Goal: Information Seeking & Learning: Learn about a topic

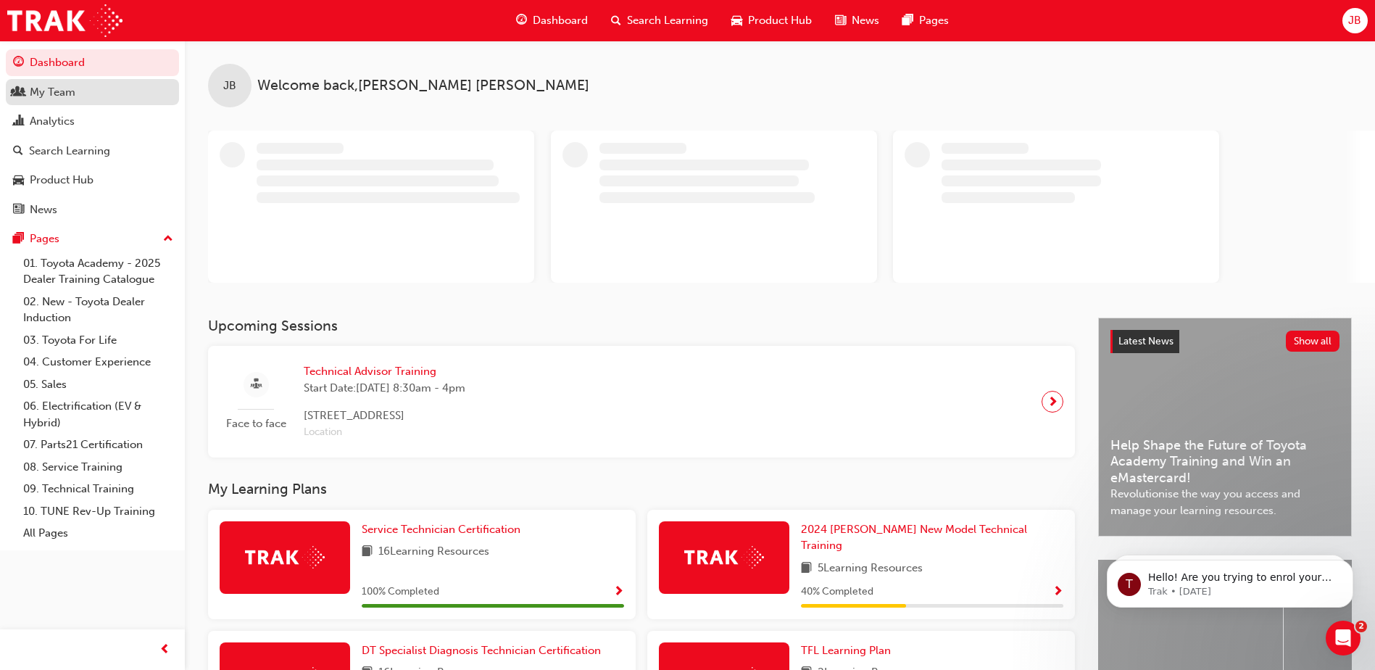
click at [59, 98] on div "My Team" at bounding box center [53, 92] width 46 height 17
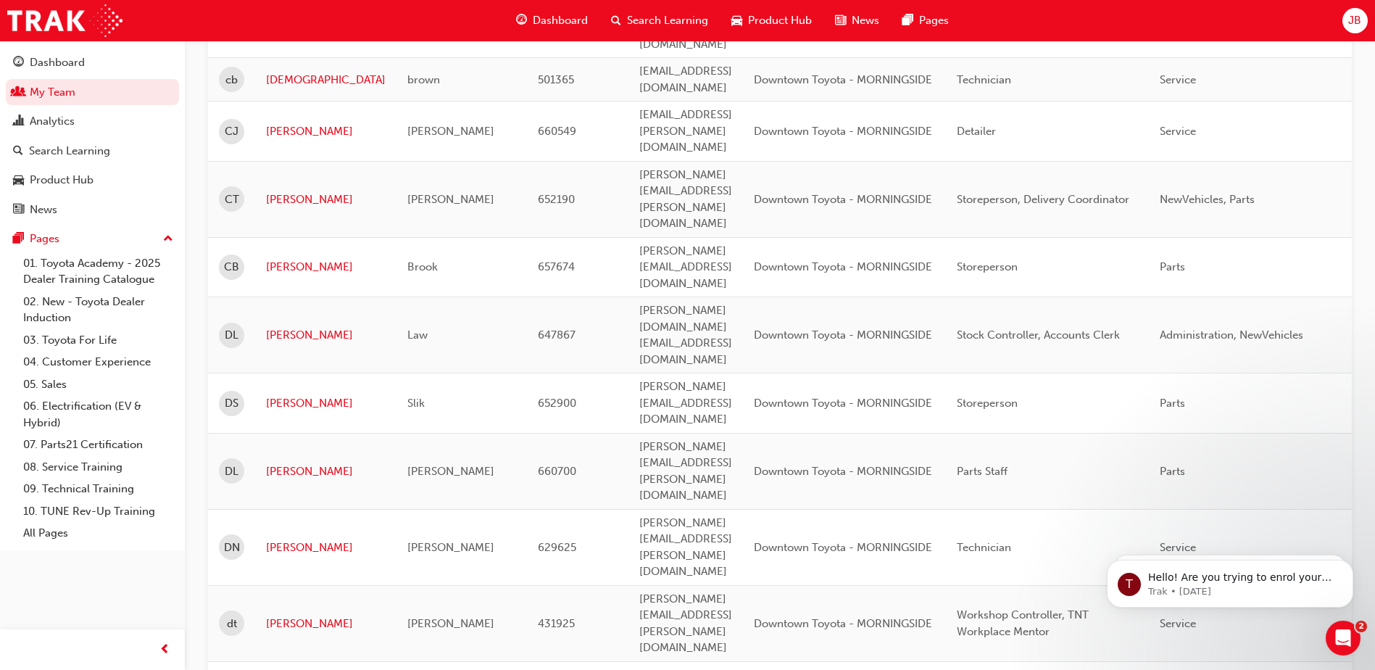
scroll to position [1714, 0]
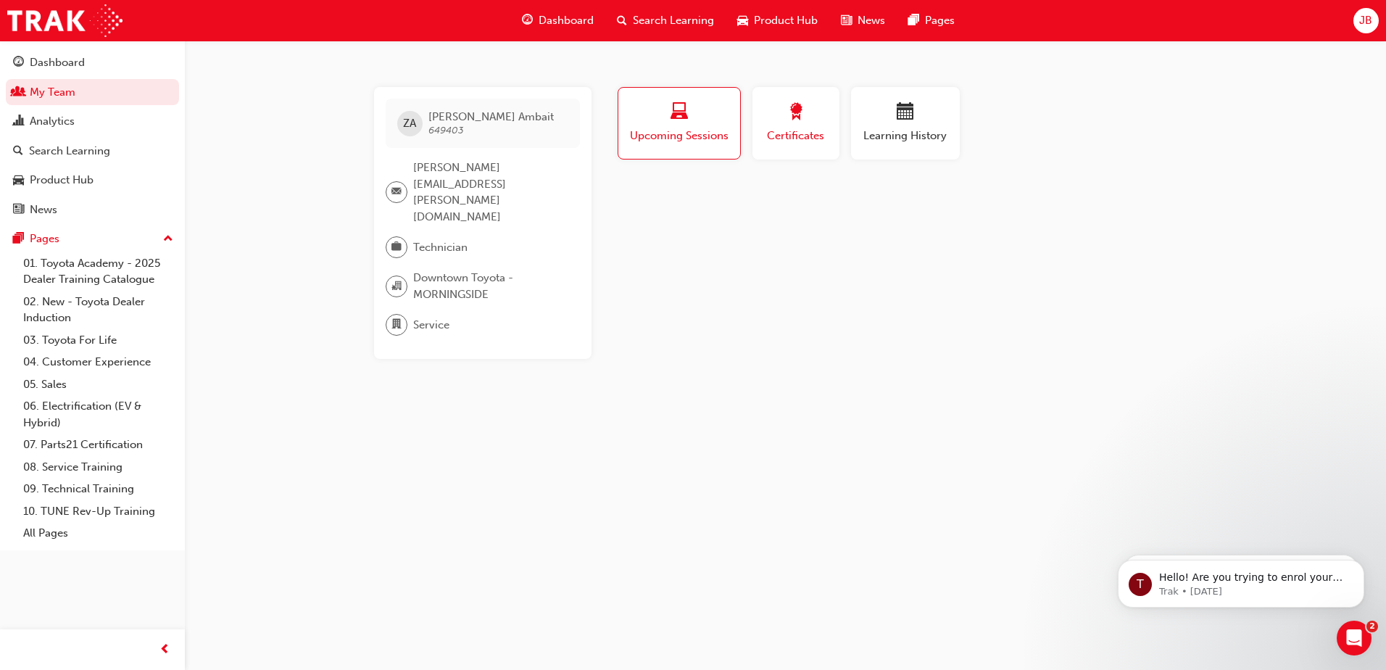
click at [794, 122] on span "award-icon" at bounding box center [795, 113] width 17 height 20
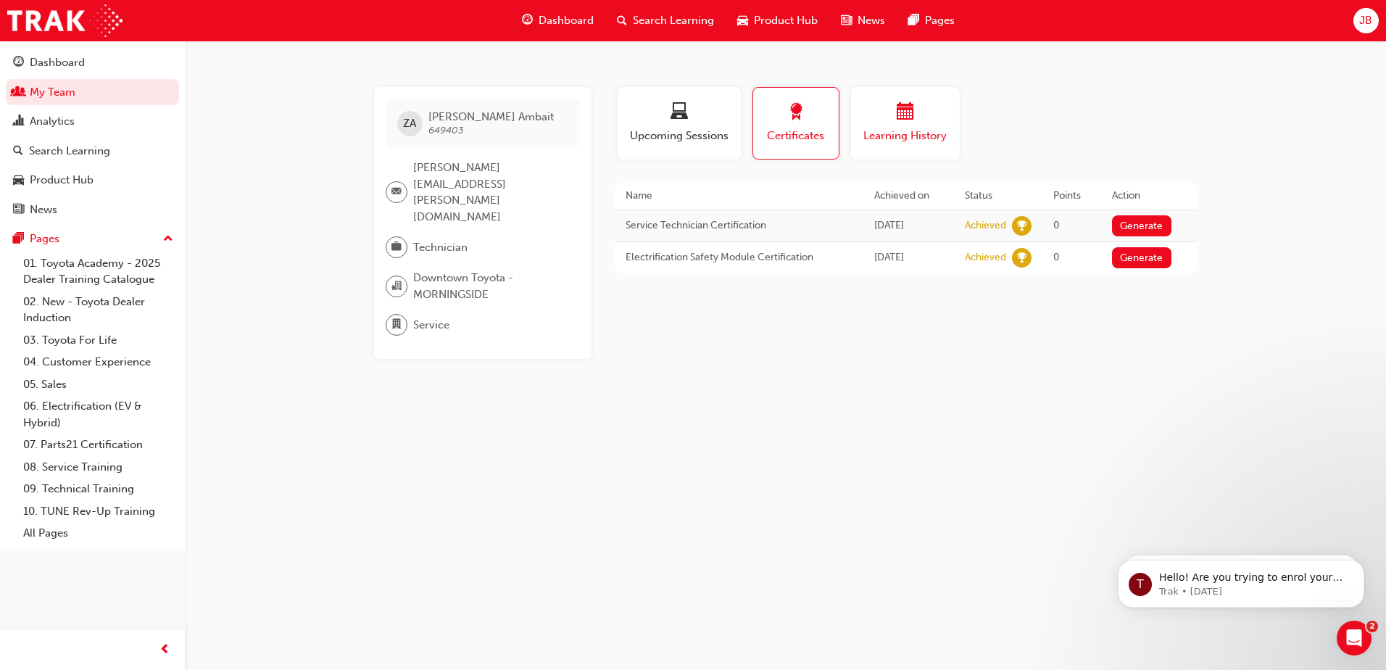
click at [892, 129] on span "Learning History" at bounding box center [905, 136] width 87 height 17
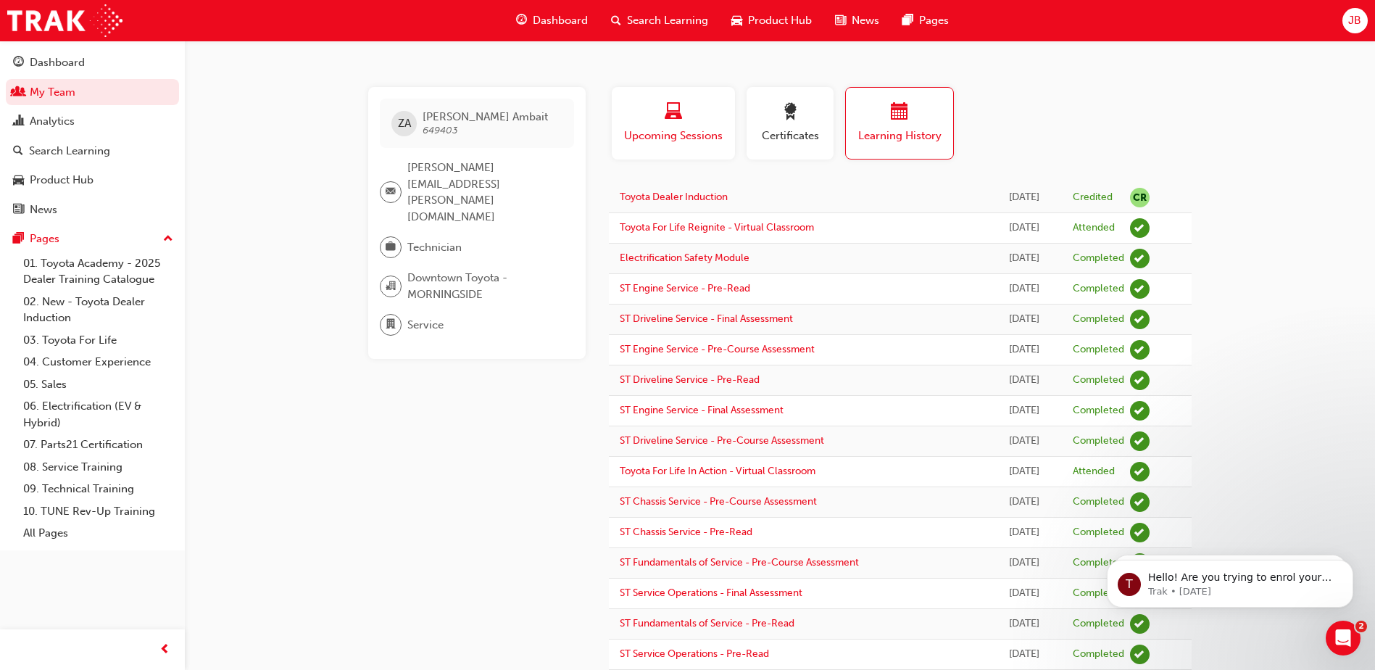
click at [668, 133] on span "Upcoming Sessions" at bounding box center [673, 136] width 101 height 17
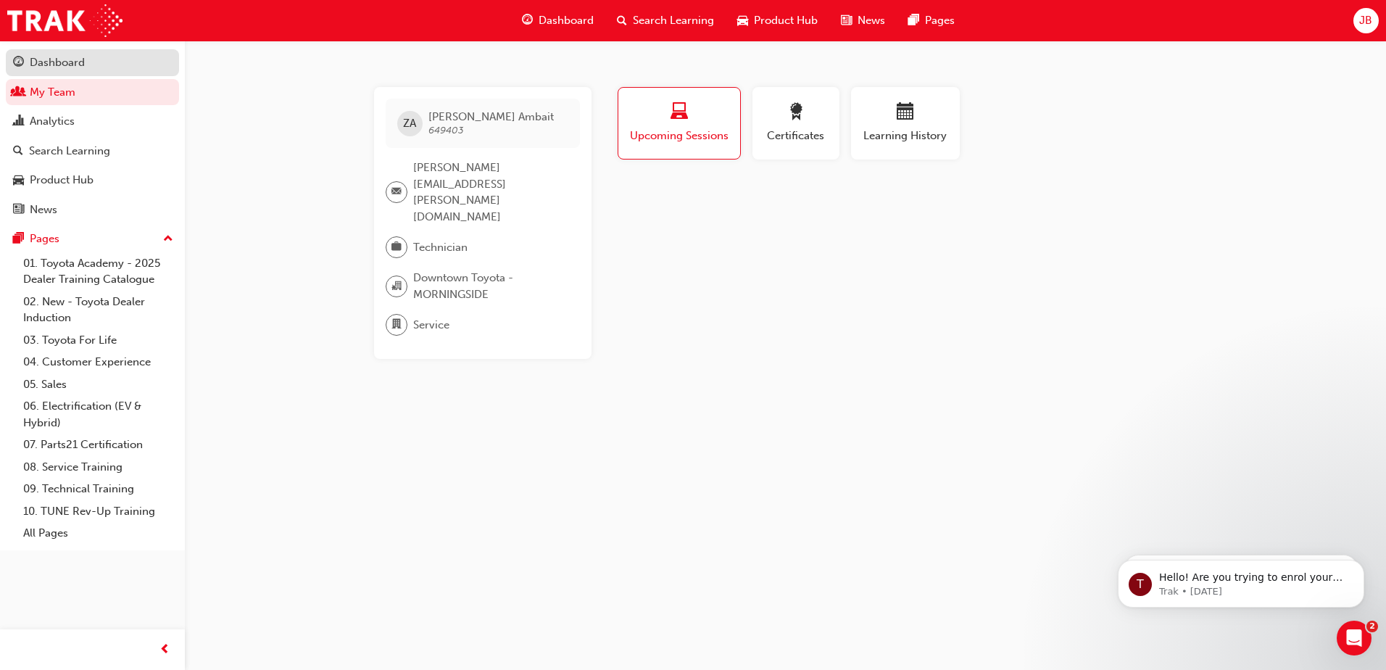
click at [54, 65] on div "Dashboard" at bounding box center [57, 62] width 55 height 17
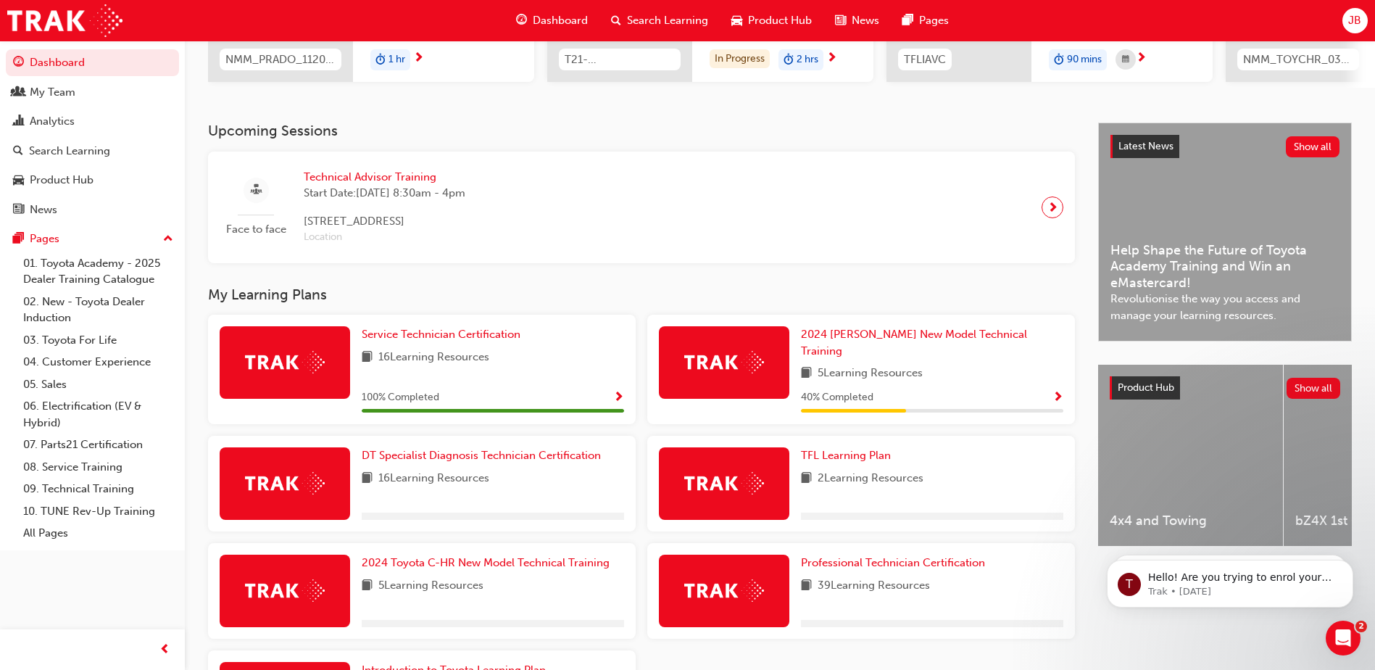
scroll to position [290, 0]
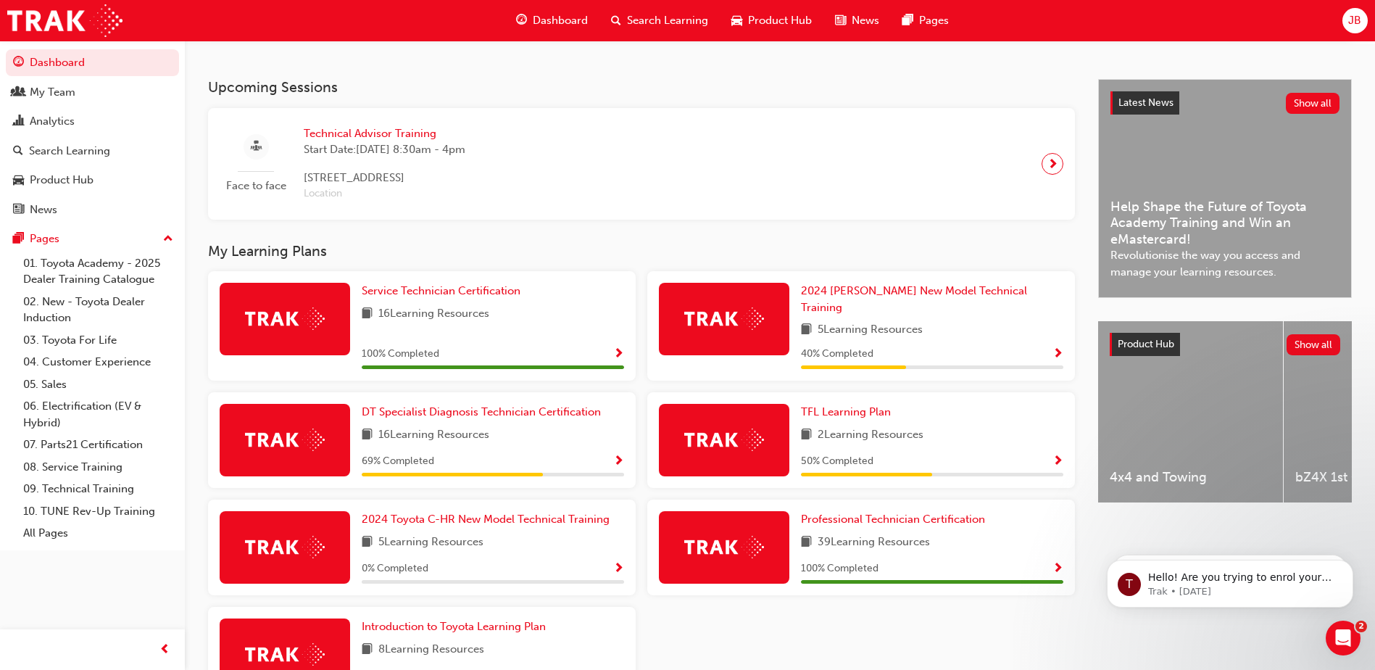
click at [758, 317] on img at bounding box center [724, 318] width 80 height 22
click at [855, 298] on span "2024 [PERSON_NAME] New Model Technical Training" at bounding box center [914, 299] width 226 height 30
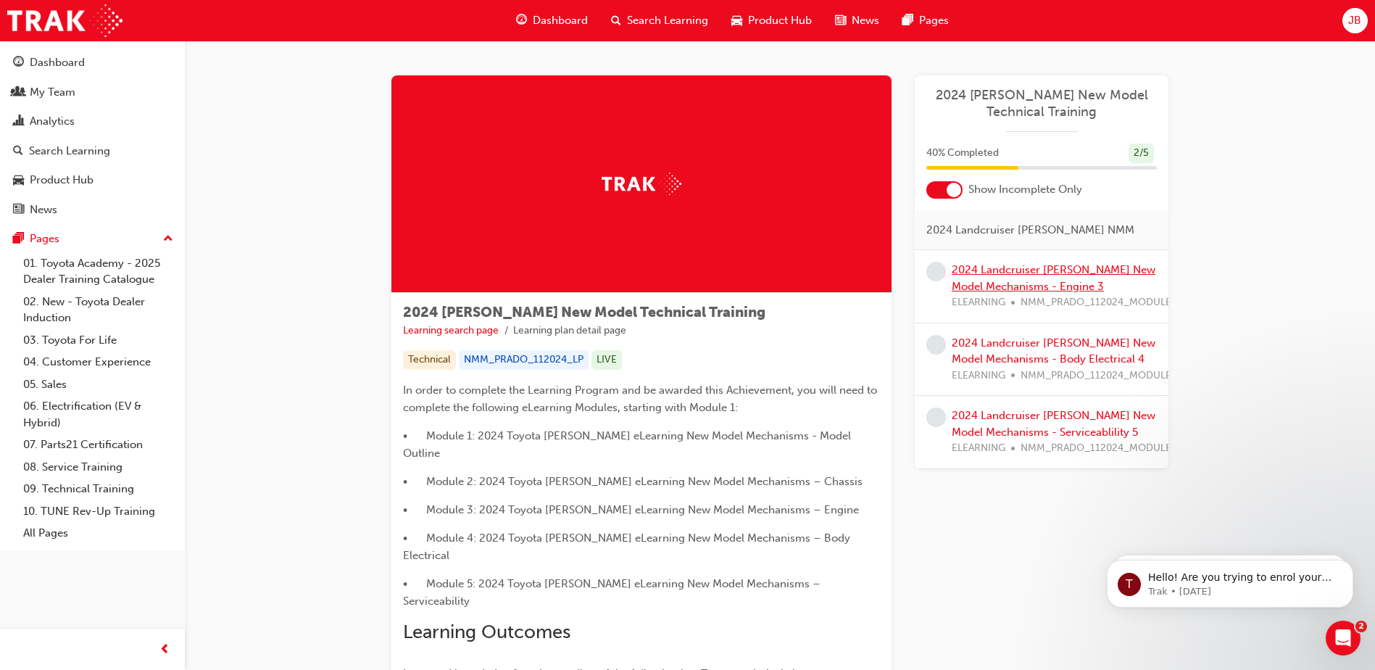
click at [1036, 272] on link "2024 Landcruiser [PERSON_NAME] New Model Mechanisms - Engine 3" at bounding box center [1054, 278] width 204 height 30
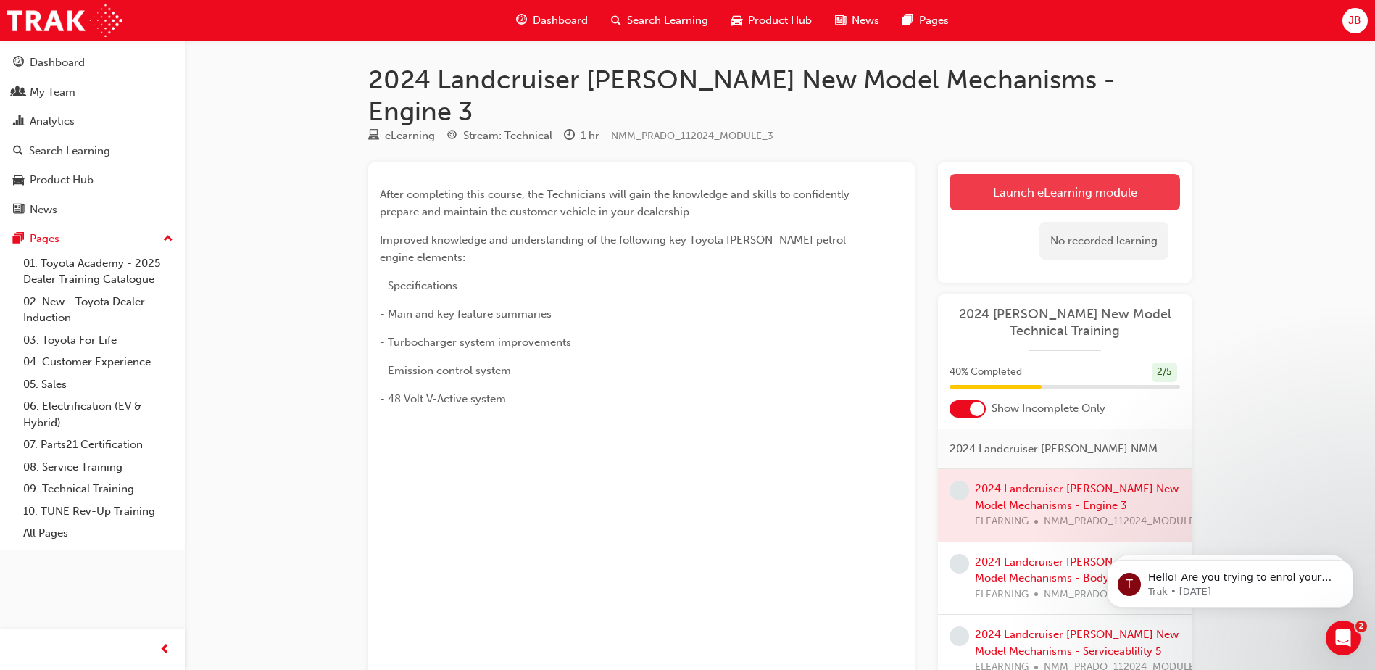
click at [1029, 174] on link "Launch eLearning module" at bounding box center [1065, 192] width 231 height 36
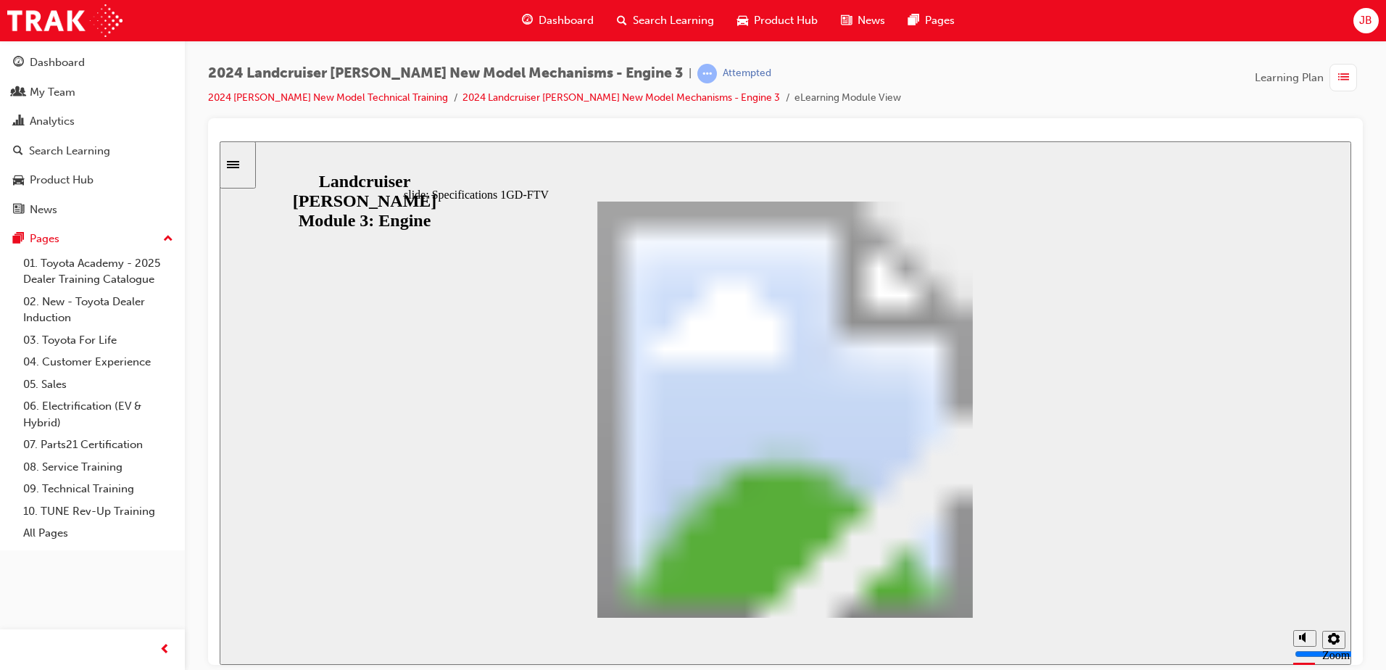
scroll to position [146, 0]
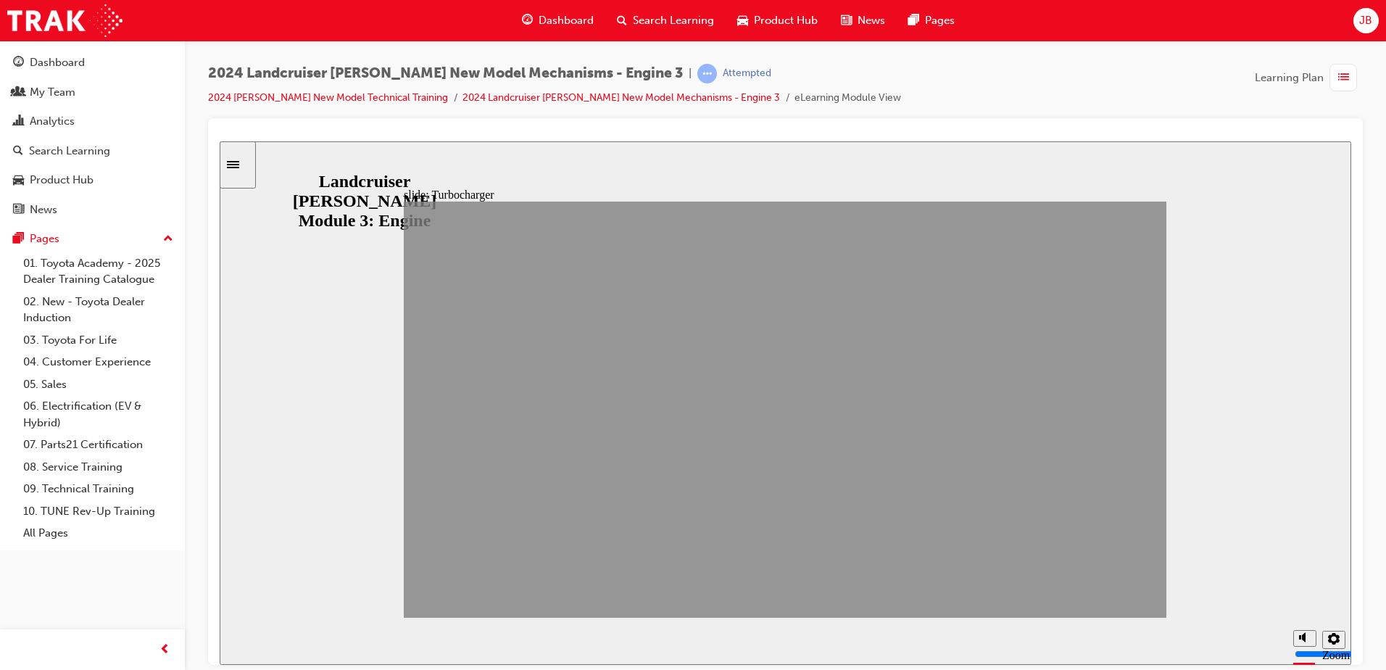
drag, startPoint x: 948, startPoint y: 588, endPoint x: 1109, endPoint y: 584, distance: 161.0
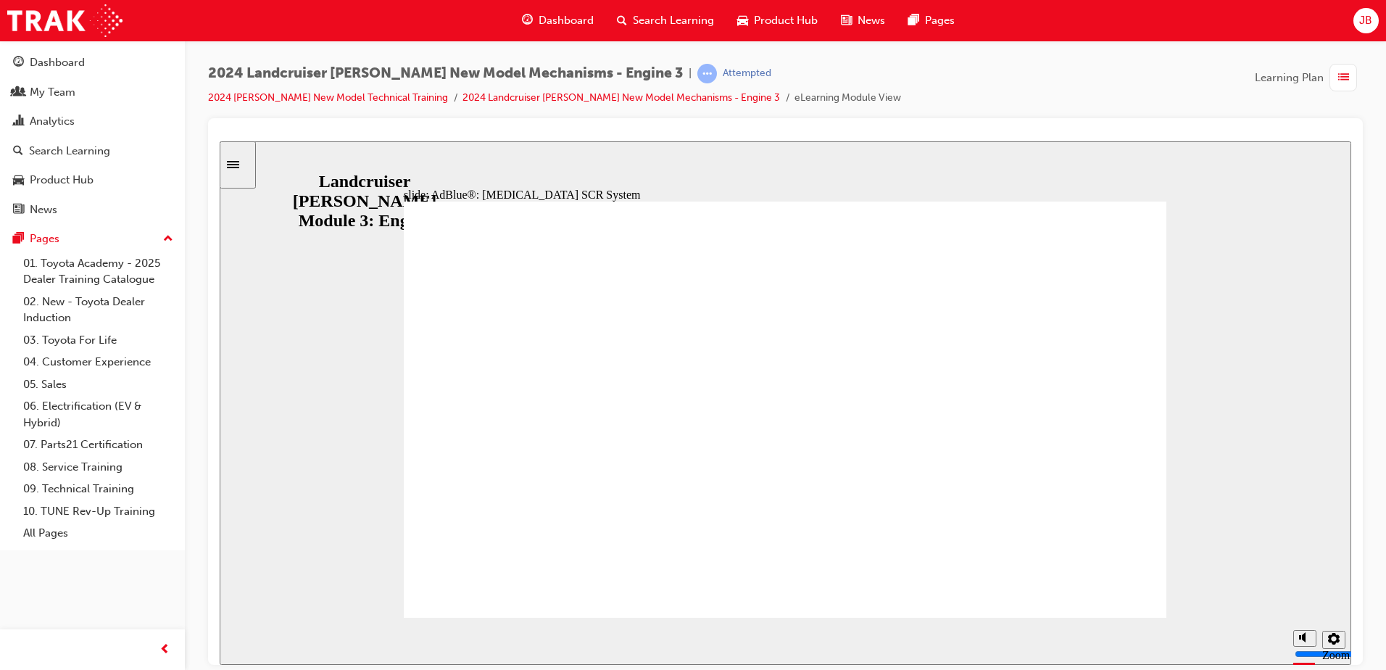
click at [587, 140] on div at bounding box center [786, 136] width 1132 height 12
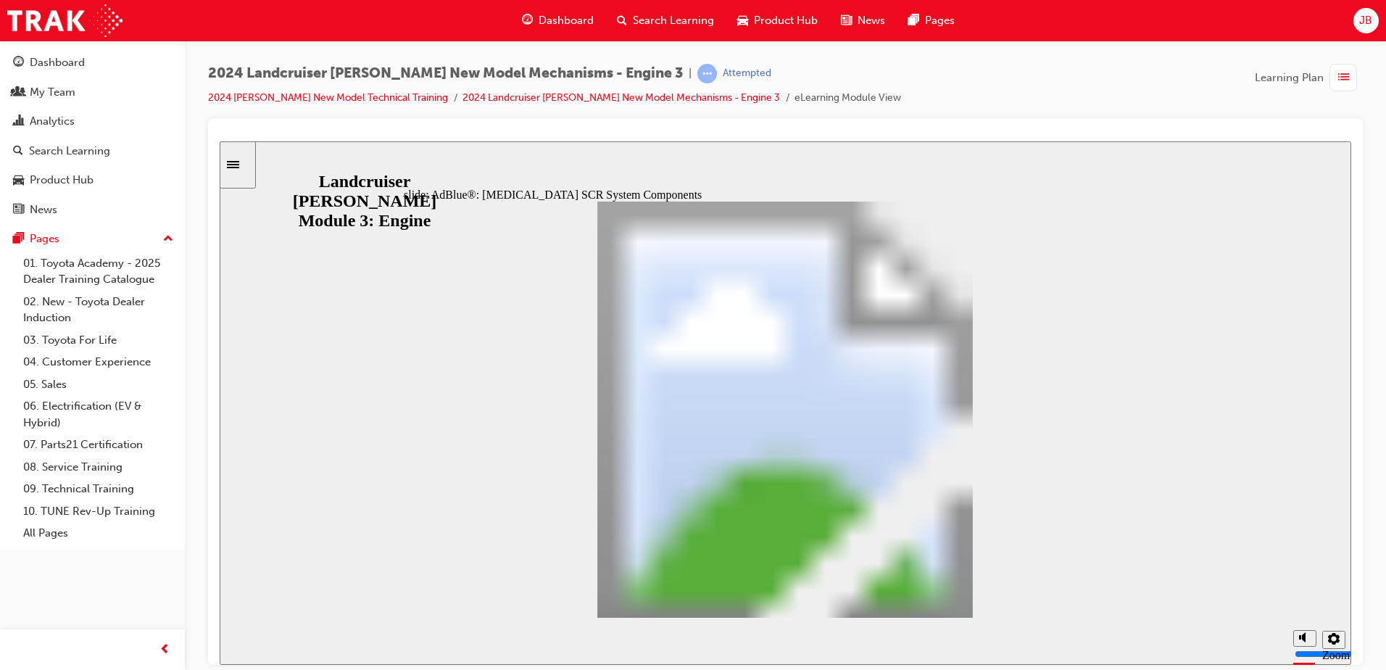
drag, startPoint x: 966, startPoint y: 592, endPoint x: 969, endPoint y: 586, distance: 7.5
drag, startPoint x: 550, startPoint y: 359, endPoint x: 591, endPoint y: 360, distance: 41.3
drag, startPoint x: 663, startPoint y: 359, endPoint x: 587, endPoint y: 361, distance: 76.2
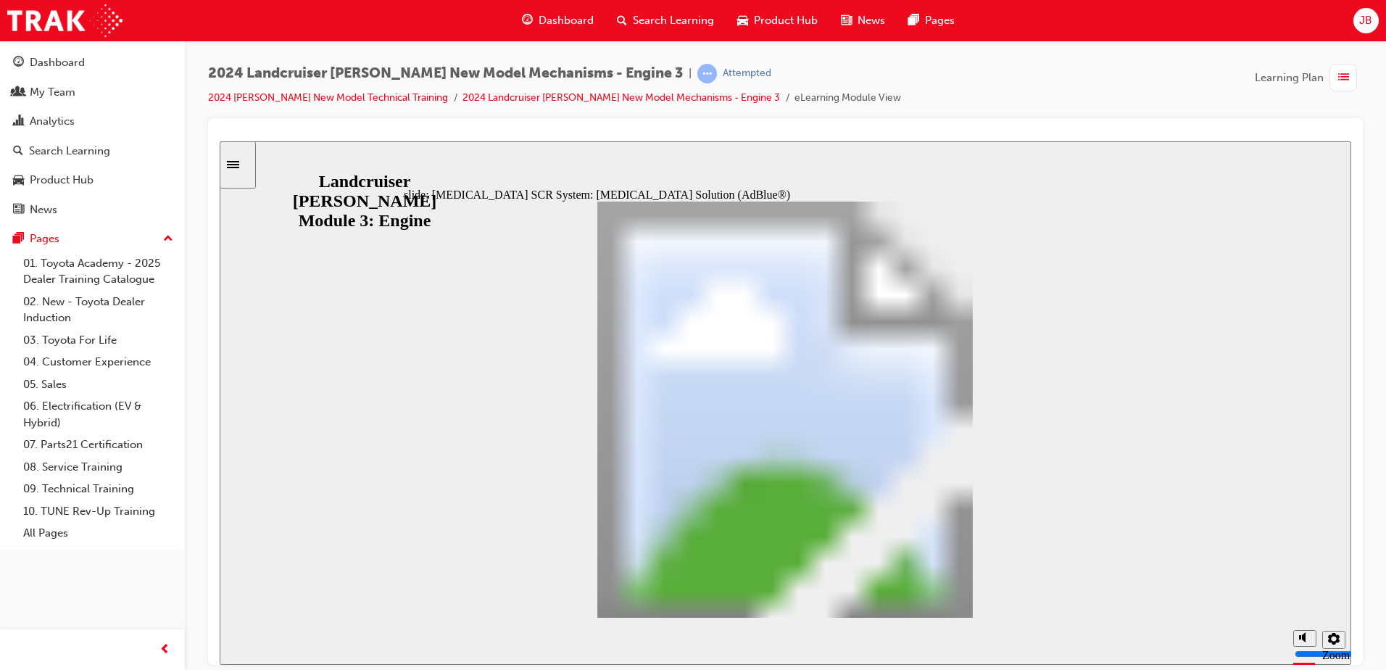
type input "1"
drag, startPoint x: 548, startPoint y: 355, endPoint x: 624, endPoint y: 368, distance: 77.2
drag, startPoint x: 778, startPoint y: 360, endPoint x: 1007, endPoint y: 371, distance: 229.4
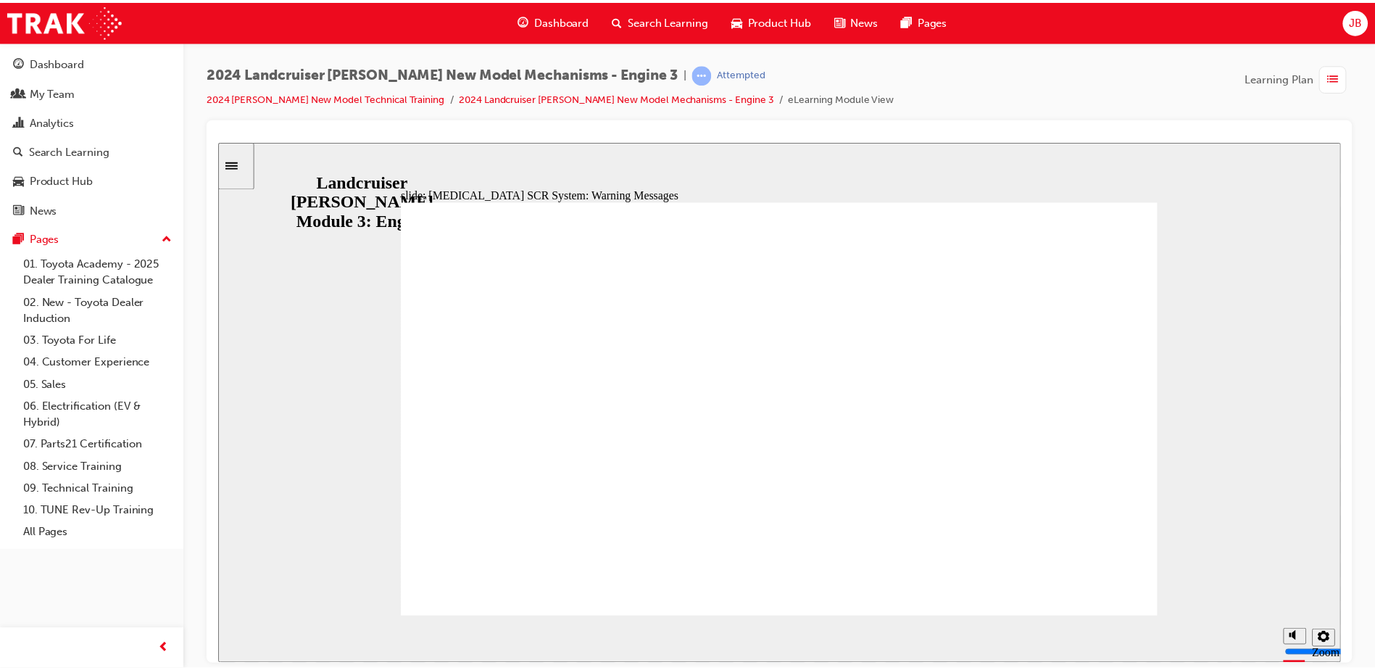
scroll to position [314, 0]
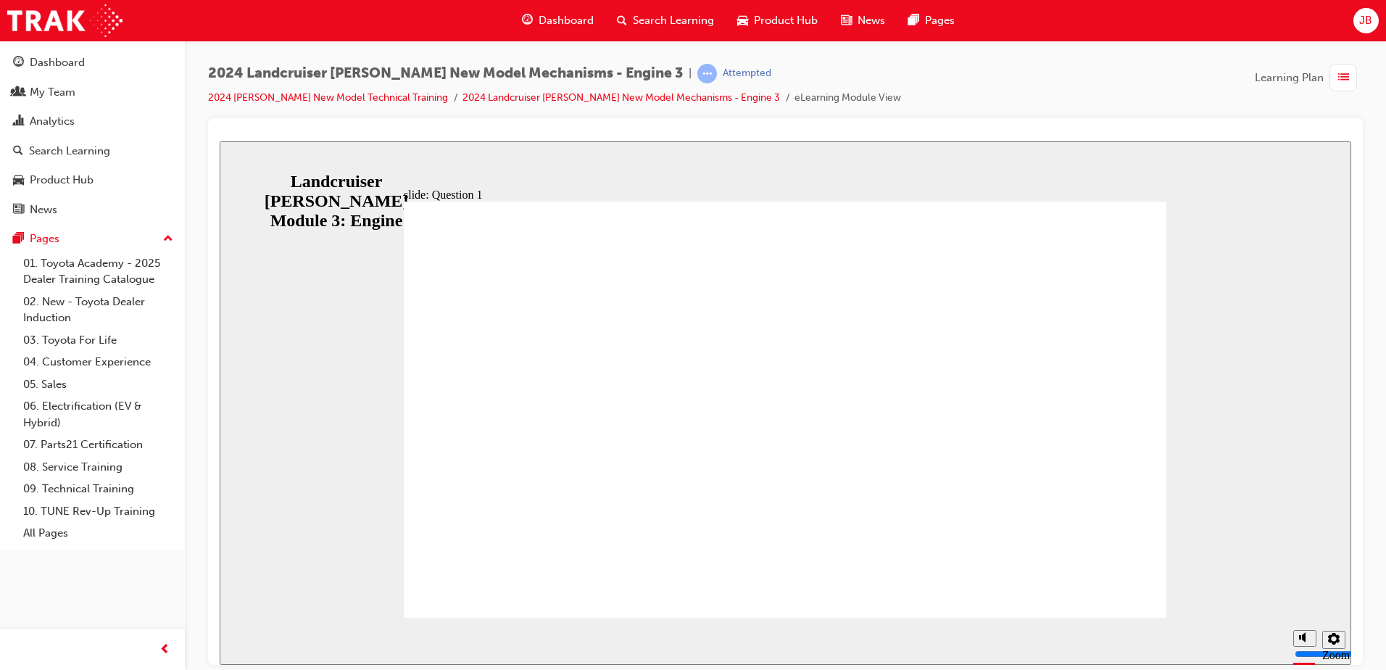
radio input "true"
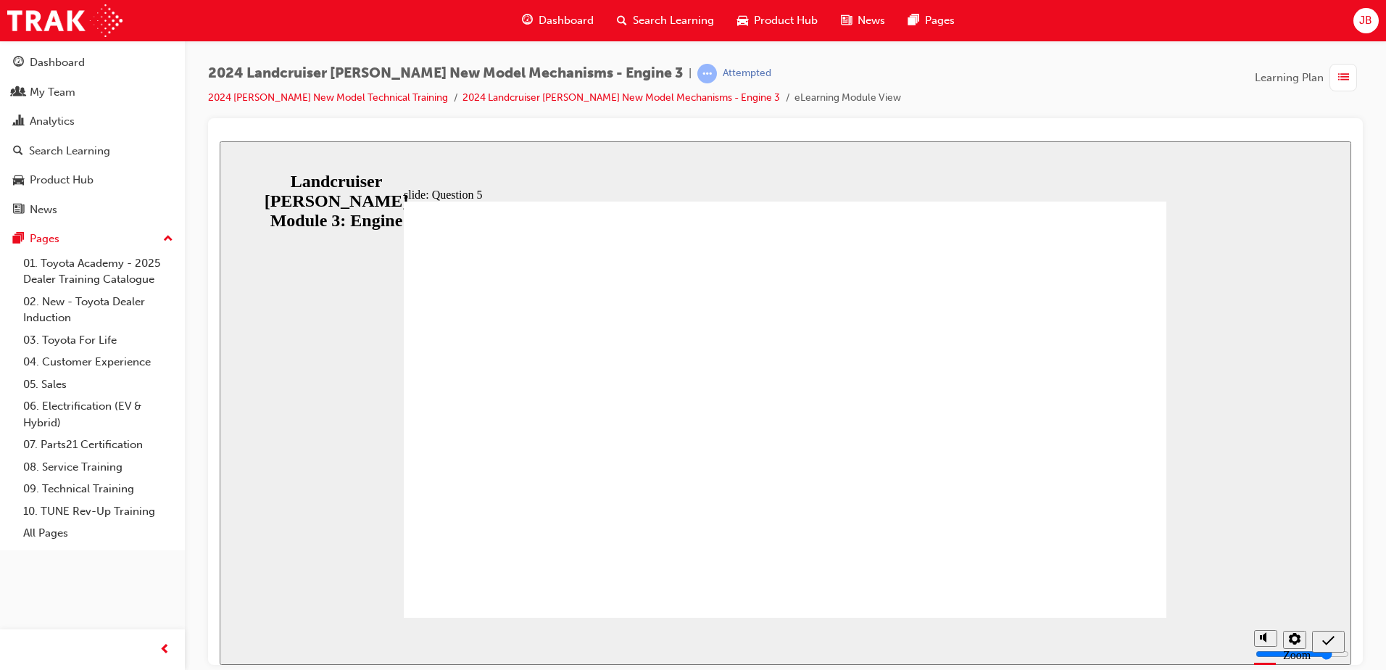
radio input "true"
click at [1306, 72] on span "Learning Plan" at bounding box center [1289, 78] width 69 height 17
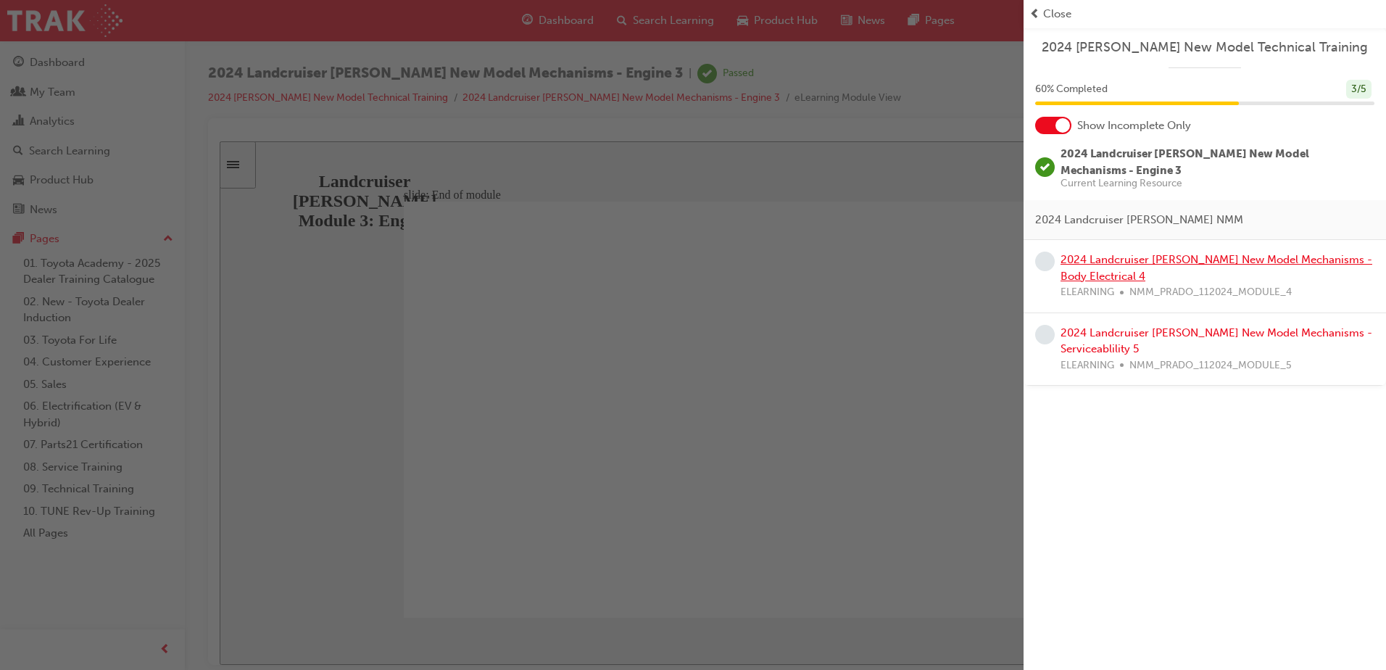
click at [1131, 253] on link "2024 Landcruiser [PERSON_NAME] New Model Mechanisms - Body Electrical 4" at bounding box center [1217, 268] width 312 height 30
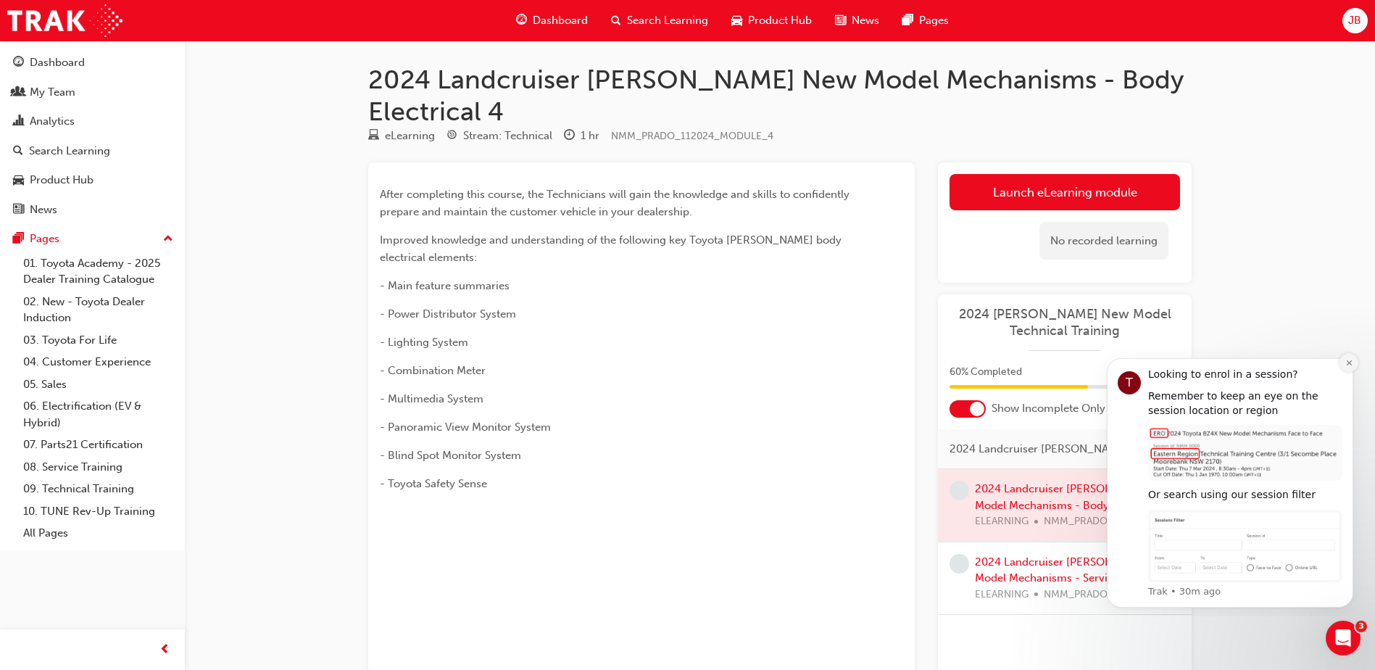
click at [1351, 366] on icon "Dismiss notification" at bounding box center [1350, 363] width 8 height 8
